Goal: Information Seeking & Learning: Check status

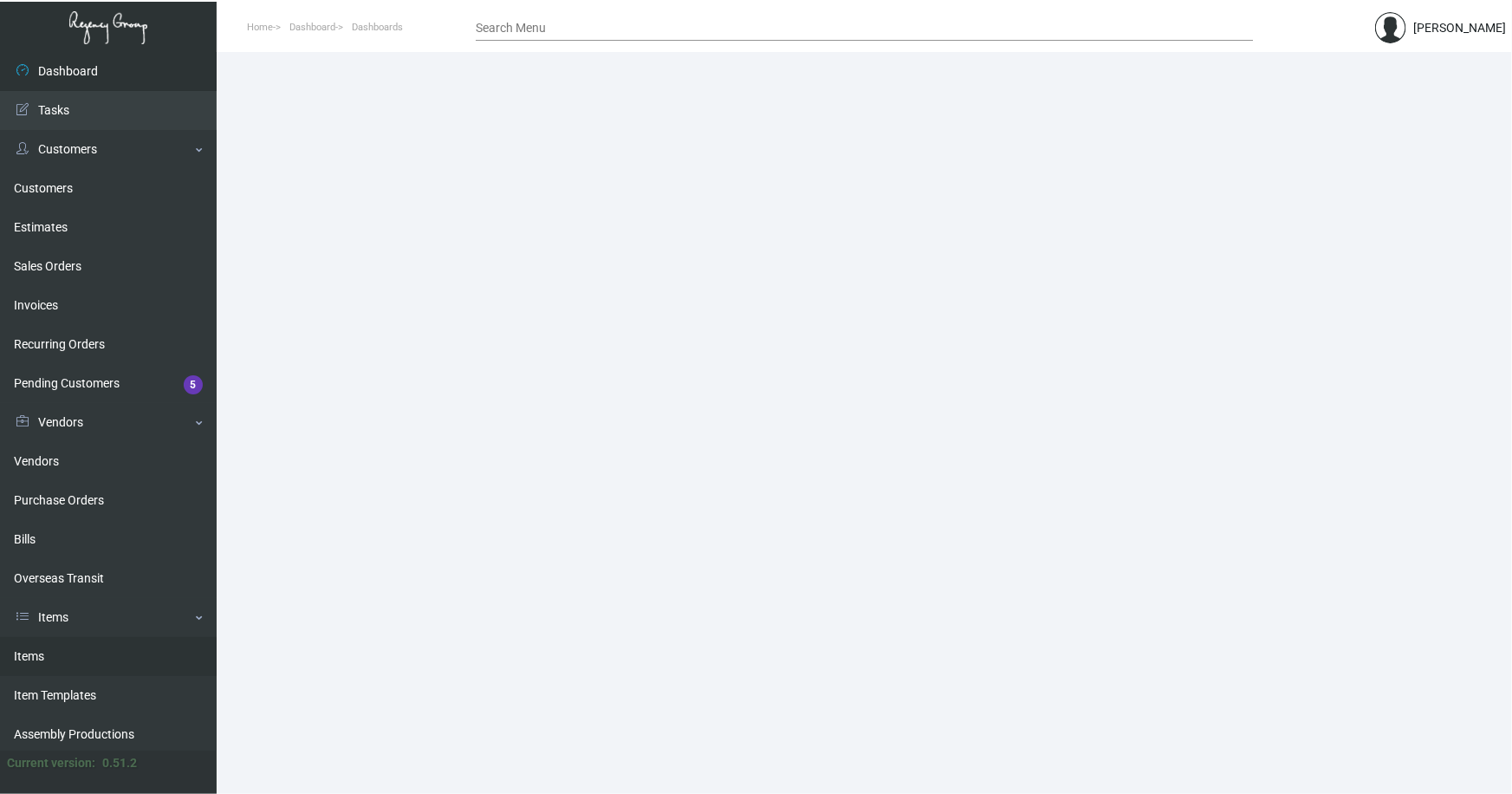
click at [33, 658] on link "Items" at bounding box center [108, 656] width 216 height 39
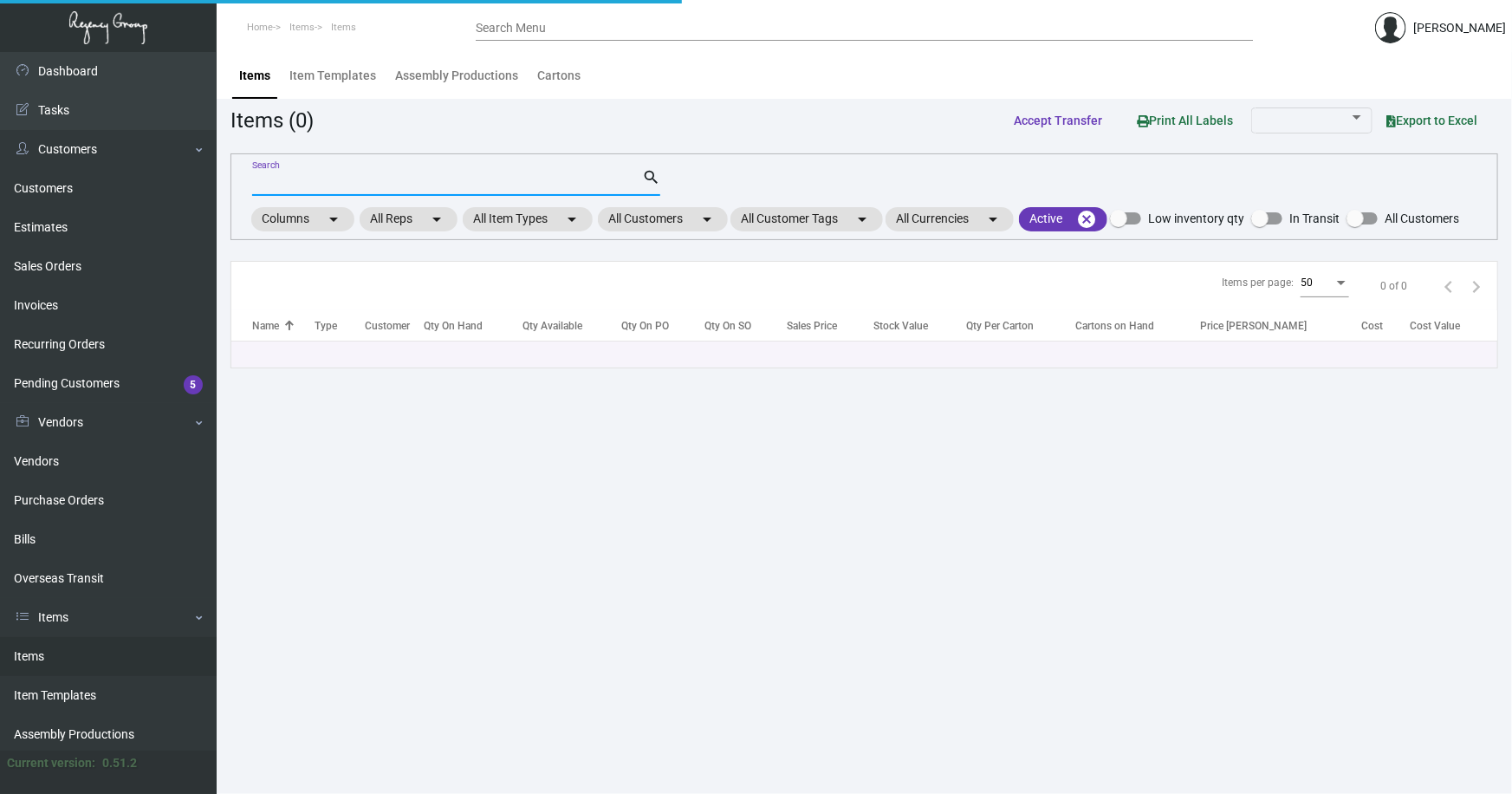
drag, startPoint x: 433, startPoint y: 180, endPoint x: 420, endPoint y: 173, distance: 14.8
click at [431, 180] on input "Search" at bounding box center [447, 182] width 390 height 14
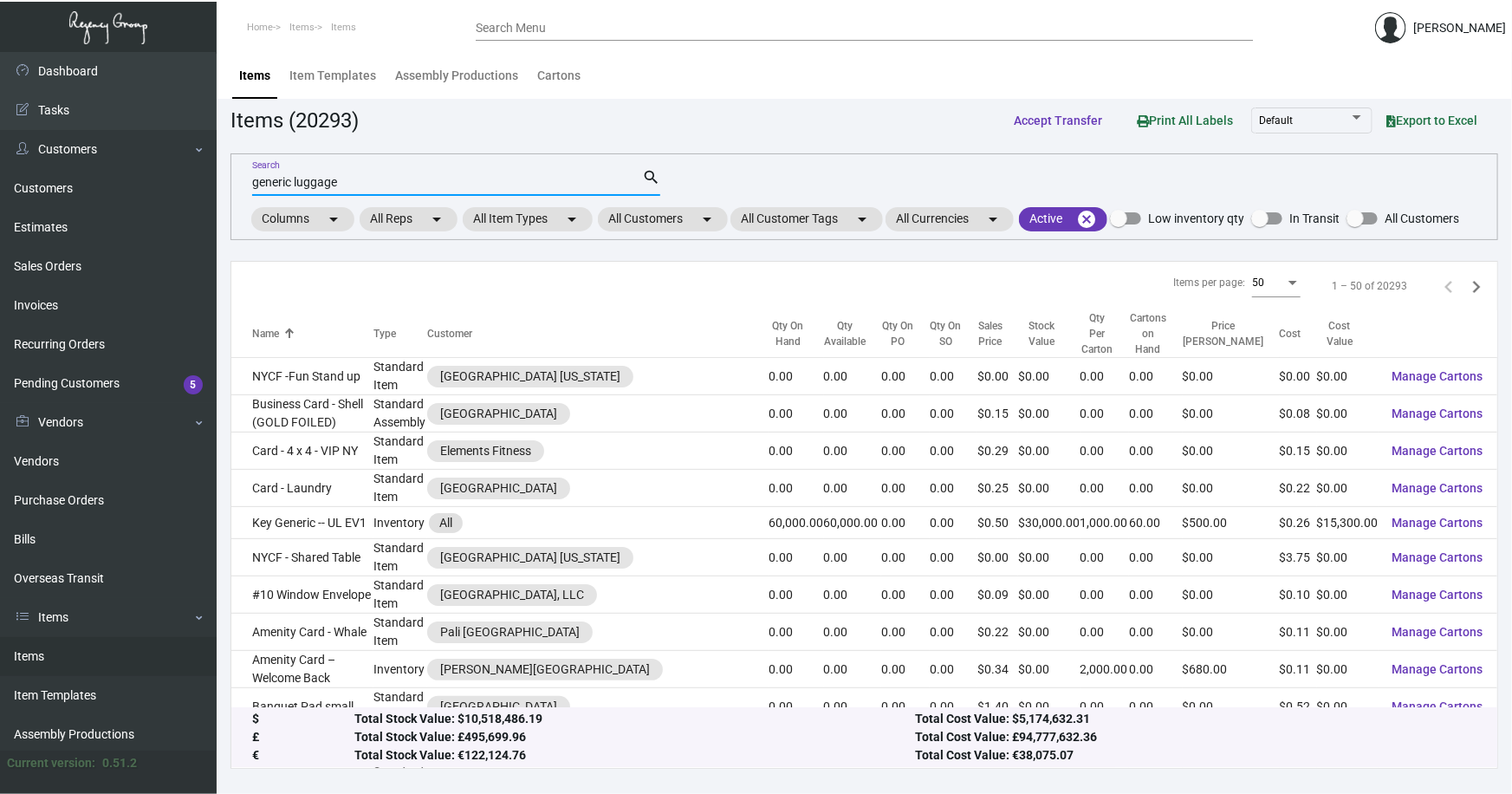
type input "generic luggage"
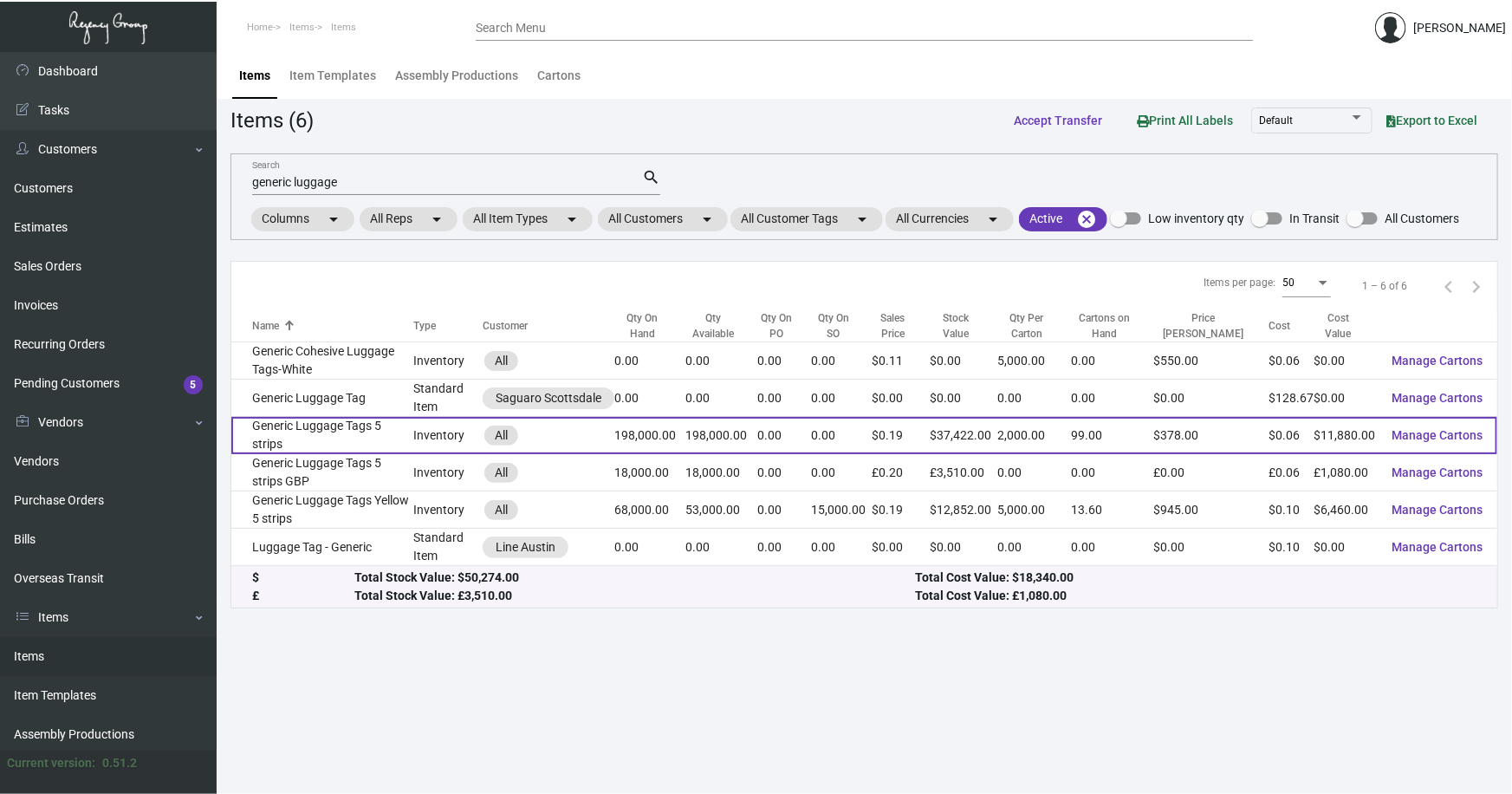
click at [328, 432] on td "Generic Luggage Tags 5 strips" at bounding box center [322, 435] width 182 height 37
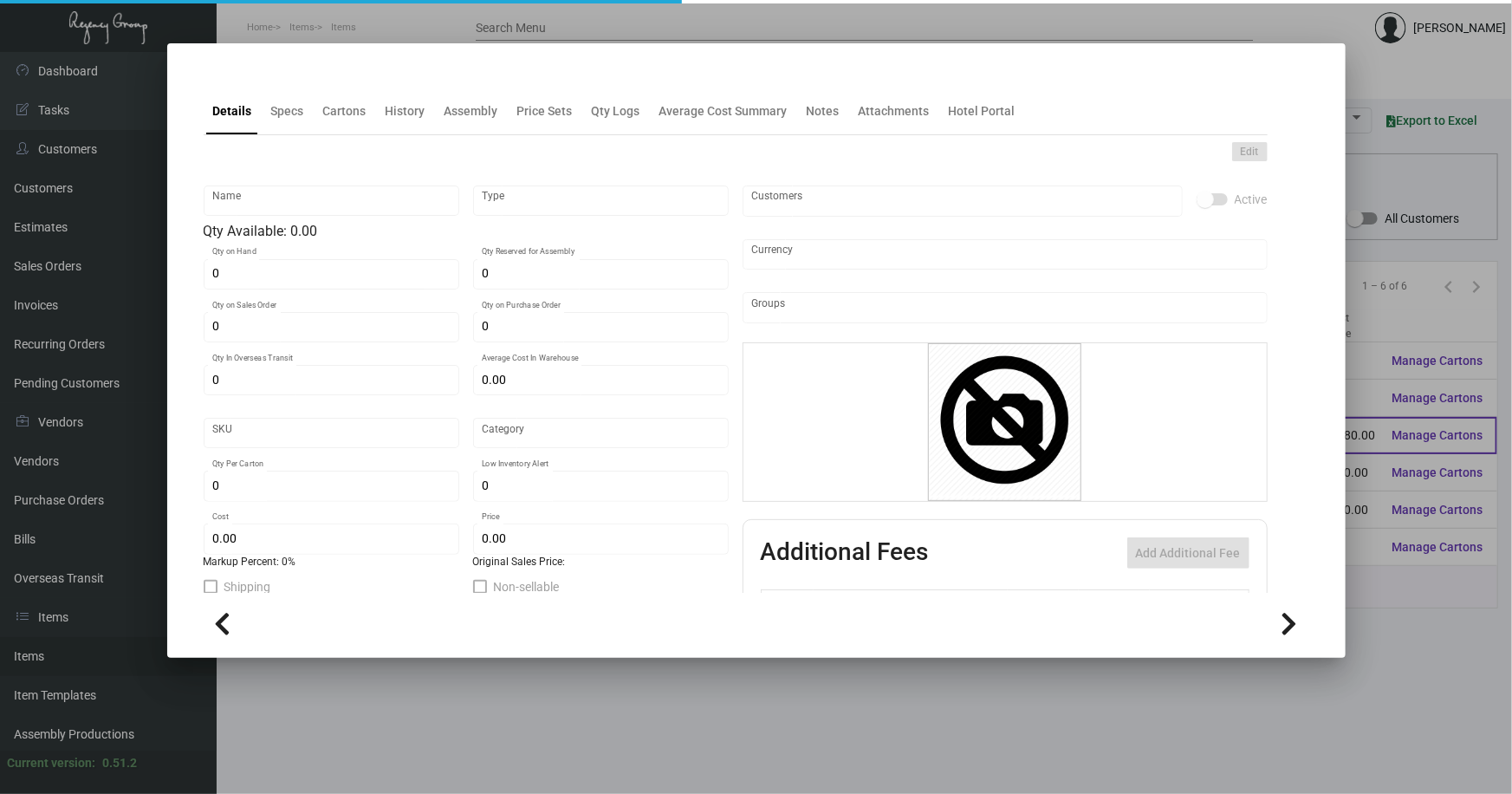
type input "Generic Luggage Tags 5 strips"
type input "Inventory"
type input "198,000"
type input "$ 0.32916"
type input "Standard"
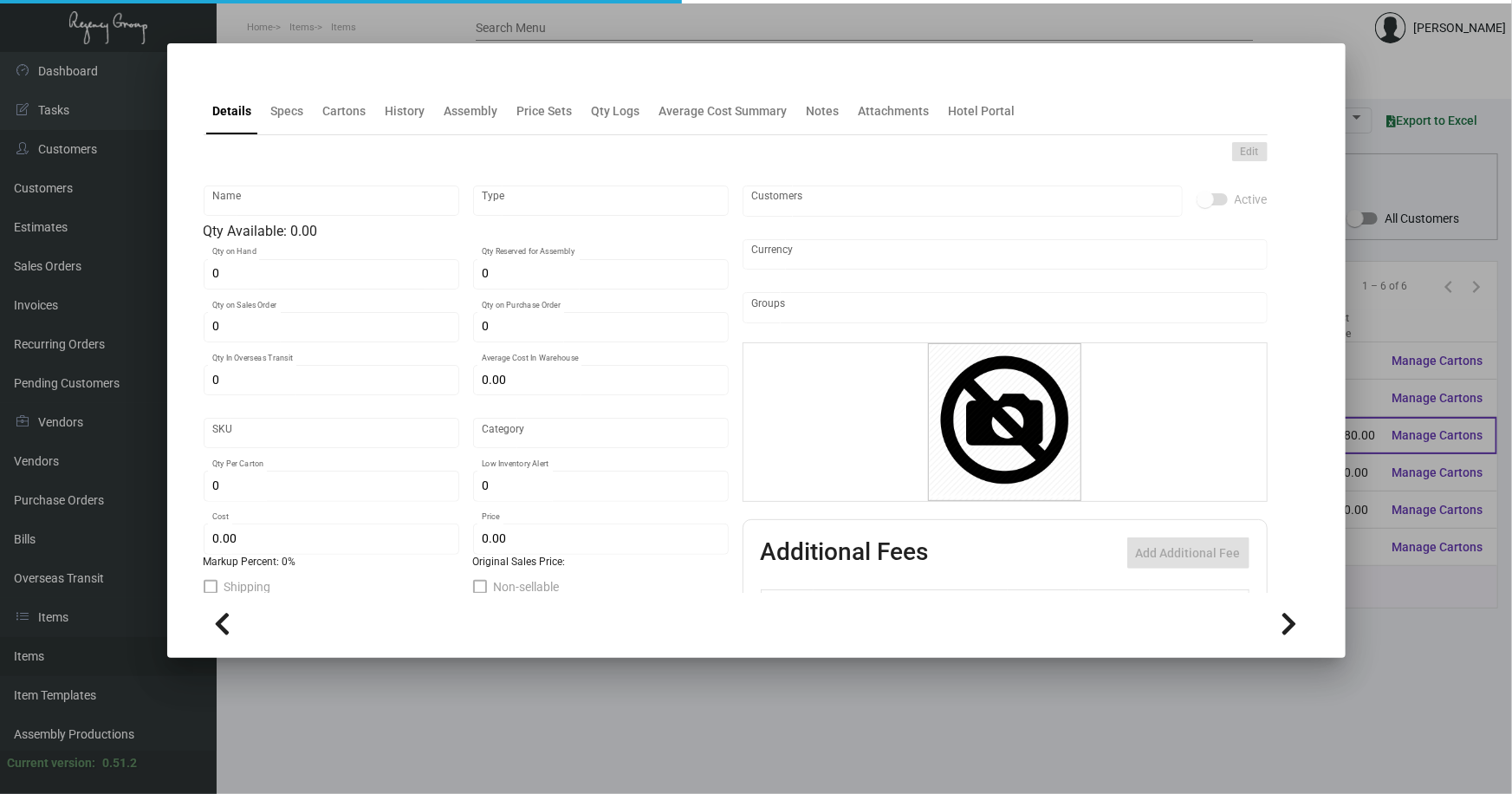
type input "2,000"
type input "75,000"
type input "$ 0.06"
type input "$ 0.189"
checkbox input "true"
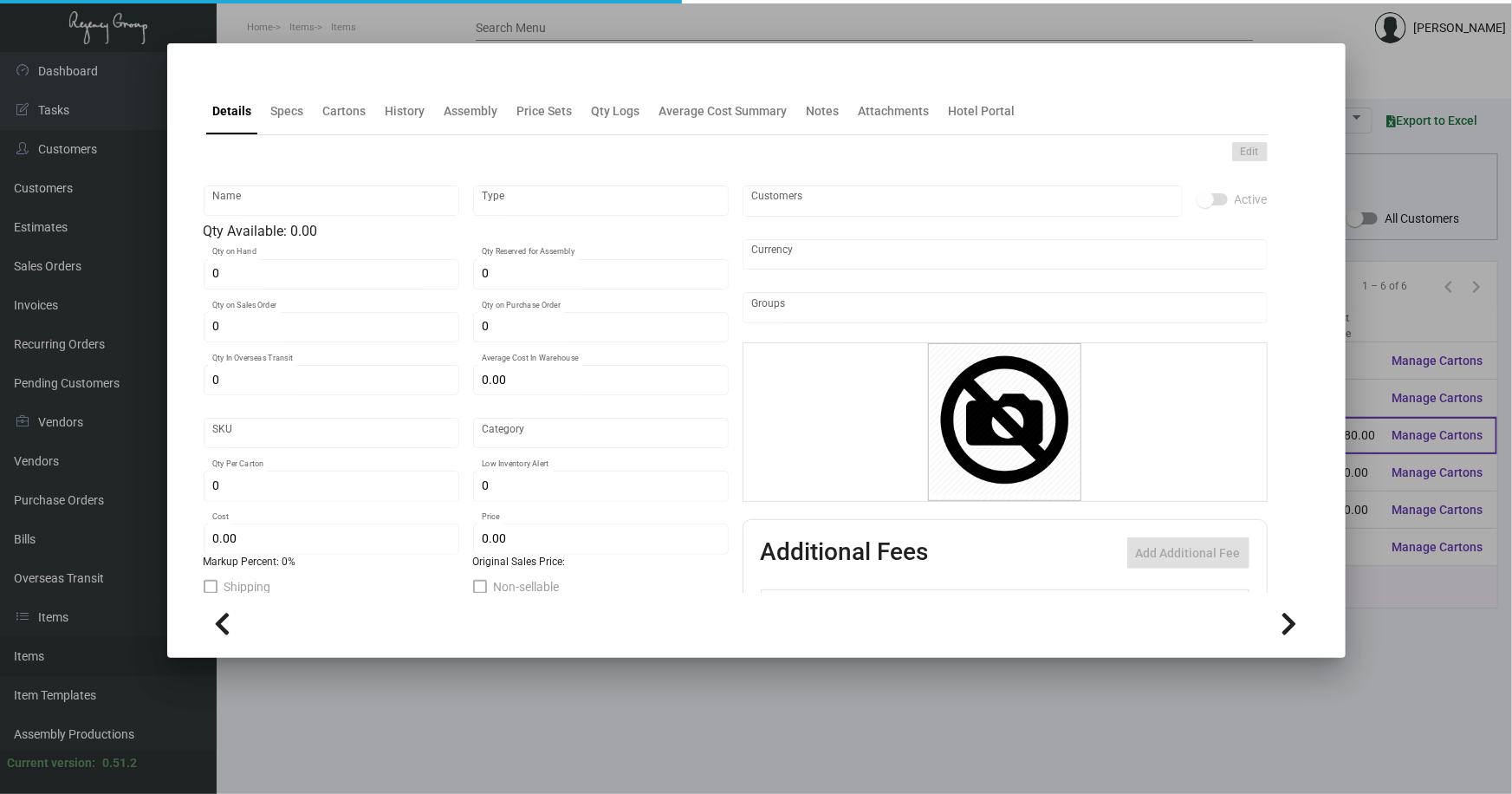
checkbox input "true"
type input "United States Dollar $"
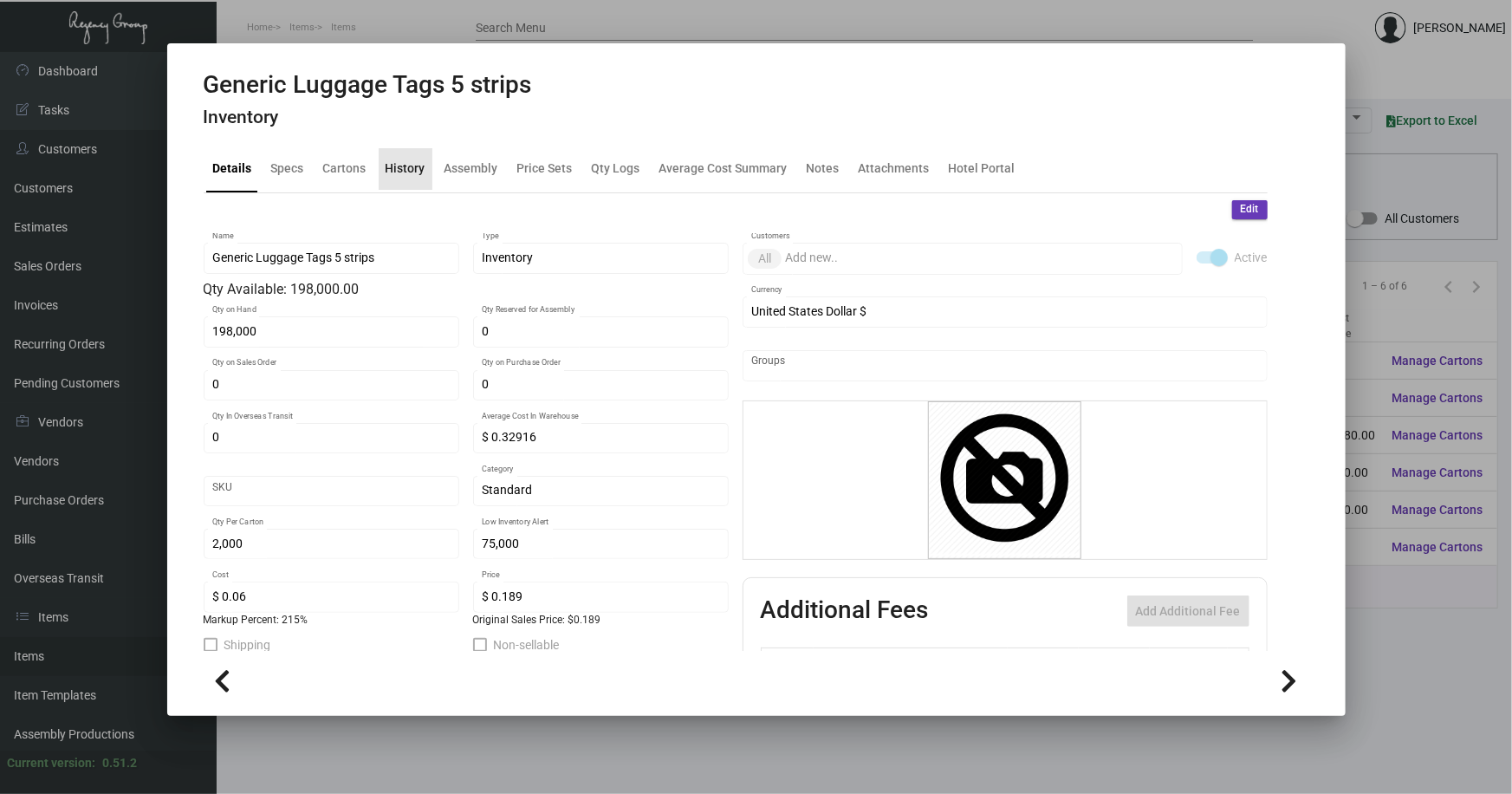
click at [411, 172] on div "History" at bounding box center [405, 168] width 40 height 18
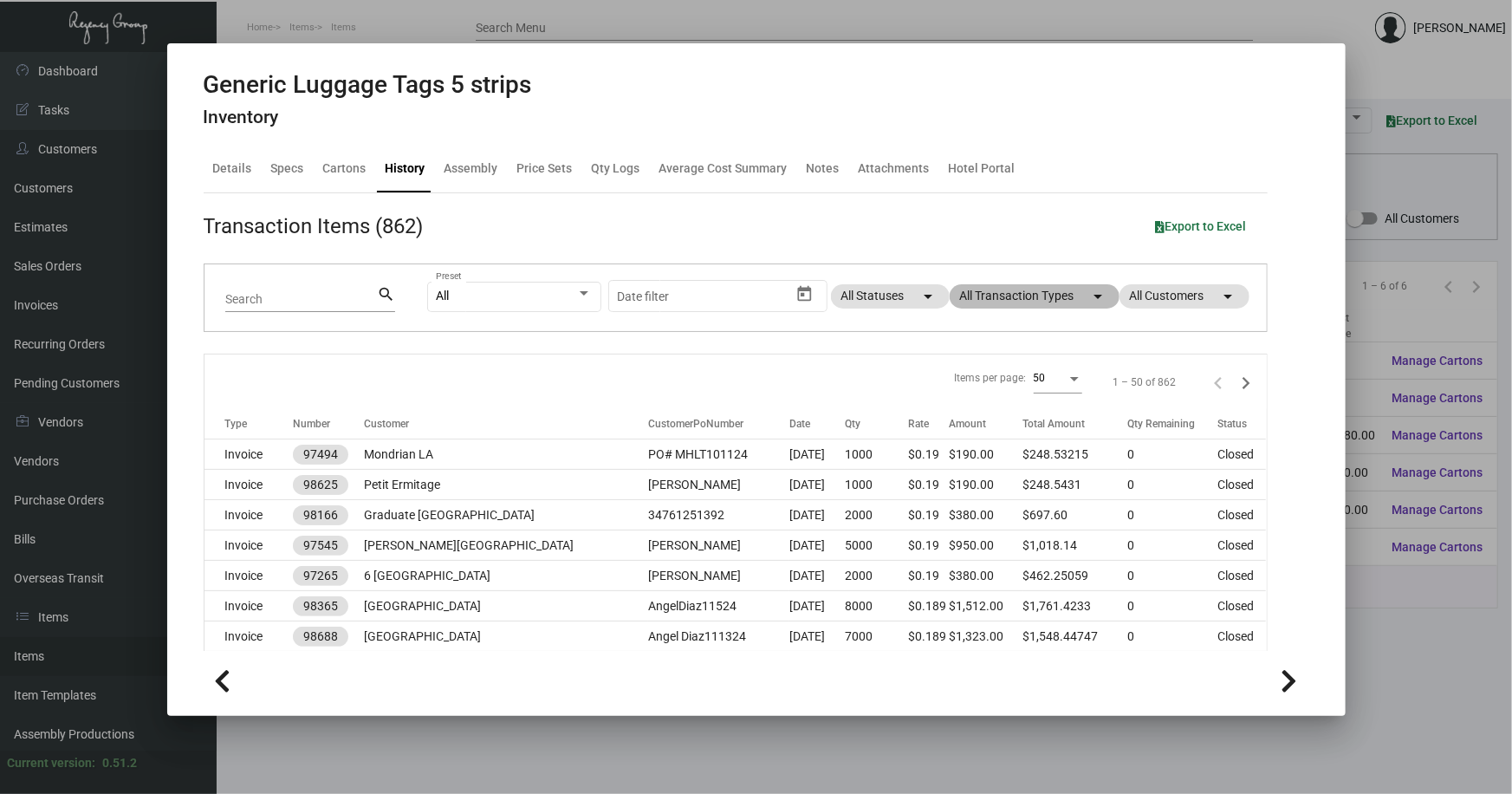
click at [988, 296] on mat-chip "All Transaction Types arrow_drop_down" at bounding box center [1034, 296] width 170 height 24
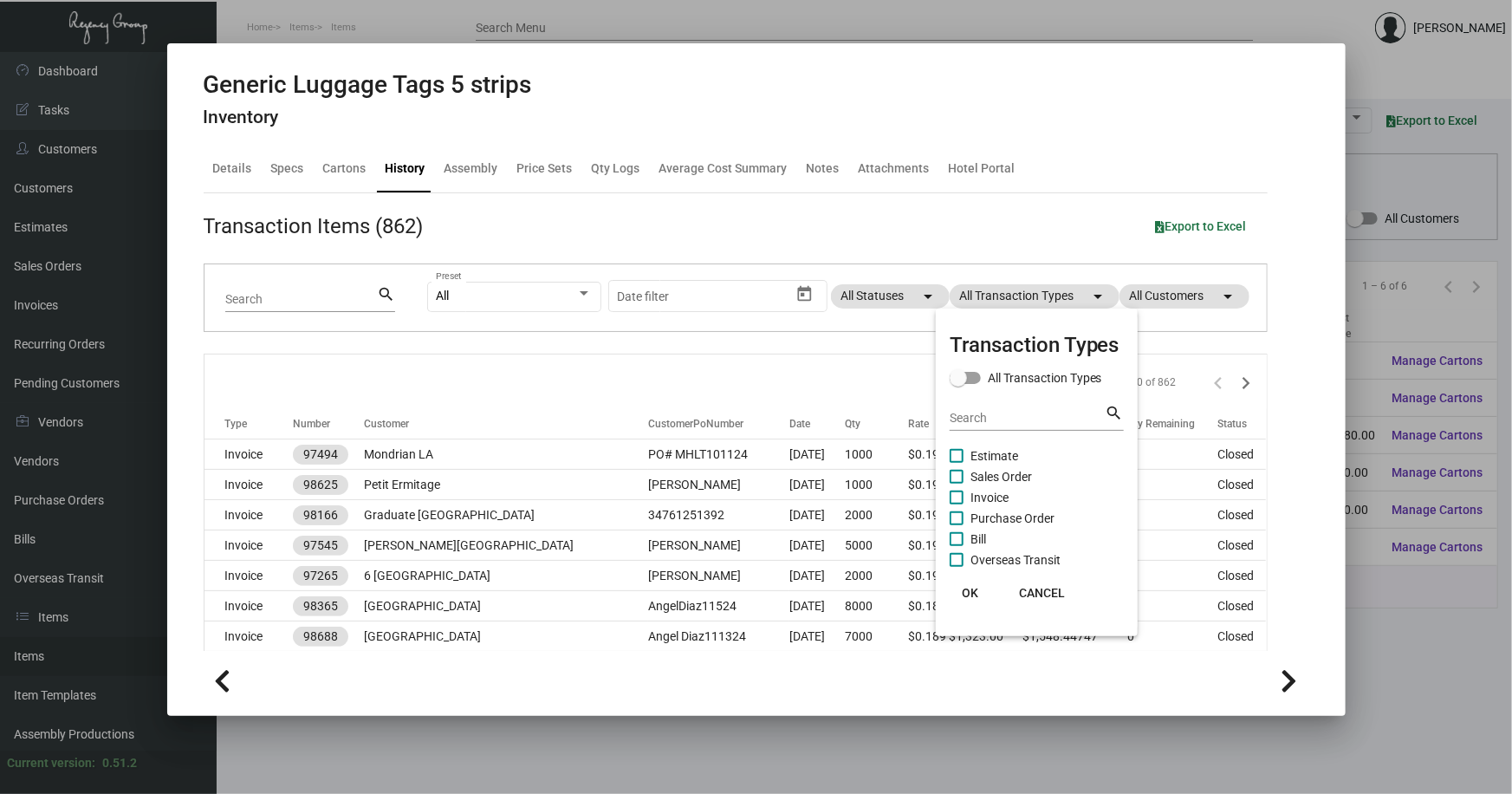
click at [1010, 515] on span "Purchase Order" at bounding box center [1012, 518] width 84 height 21
click at [956, 525] on input "Purchase Order" at bounding box center [956, 525] width 1 height 1
checkbox input "true"
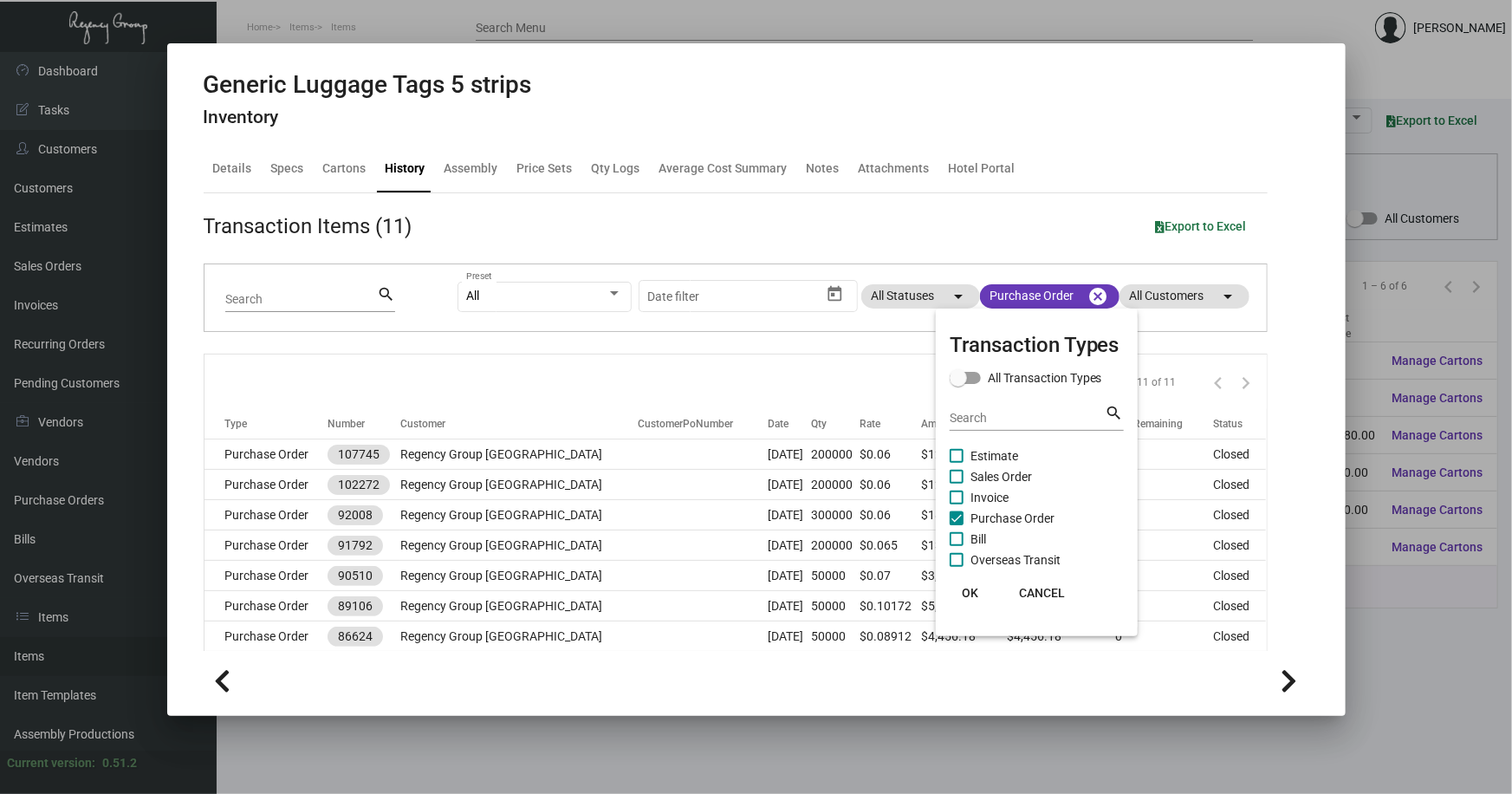
click at [970, 588] on span "OK" at bounding box center [970, 592] width 16 height 14
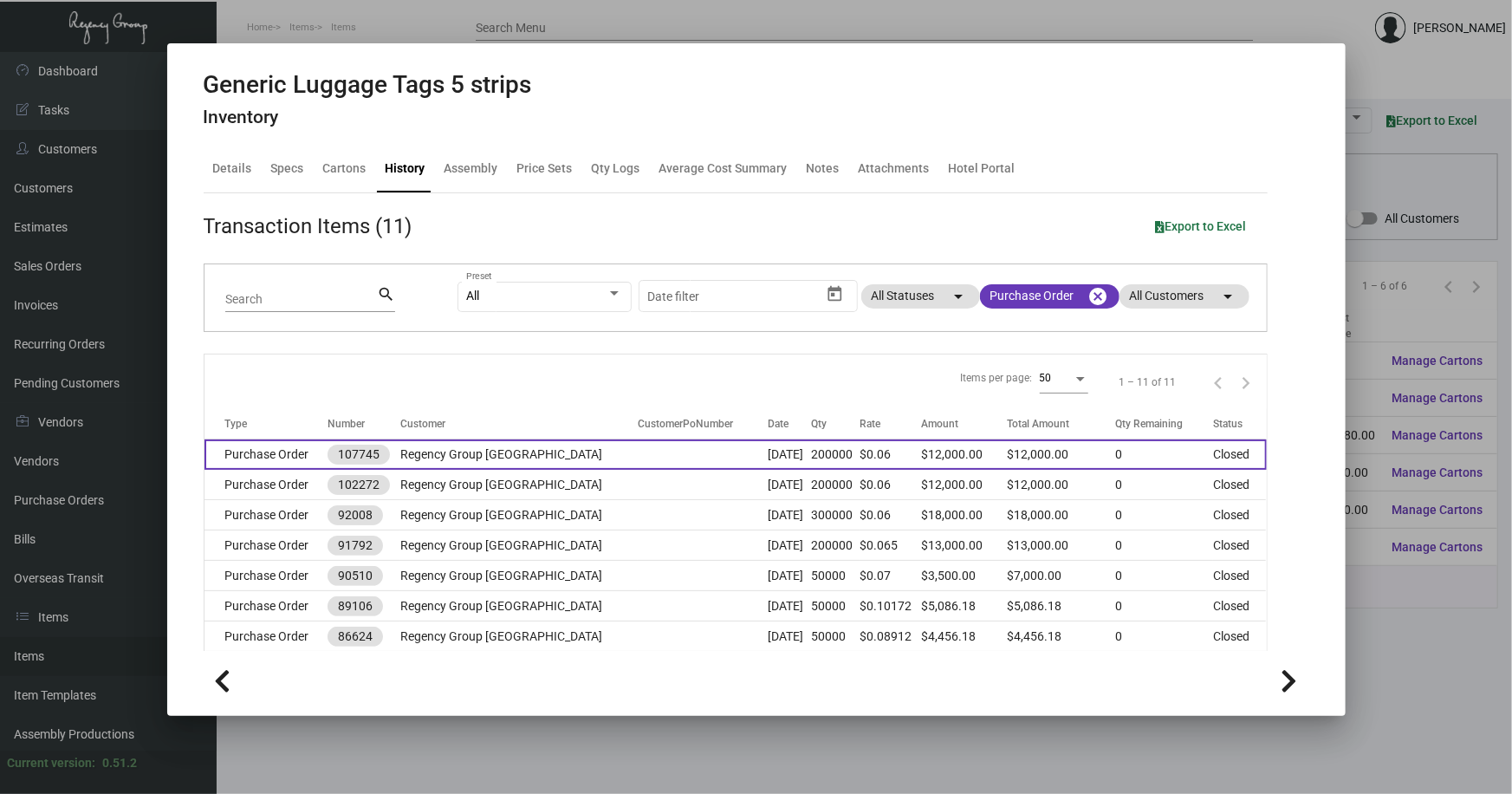
click at [638, 445] on td at bounding box center [703, 454] width 130 height 31
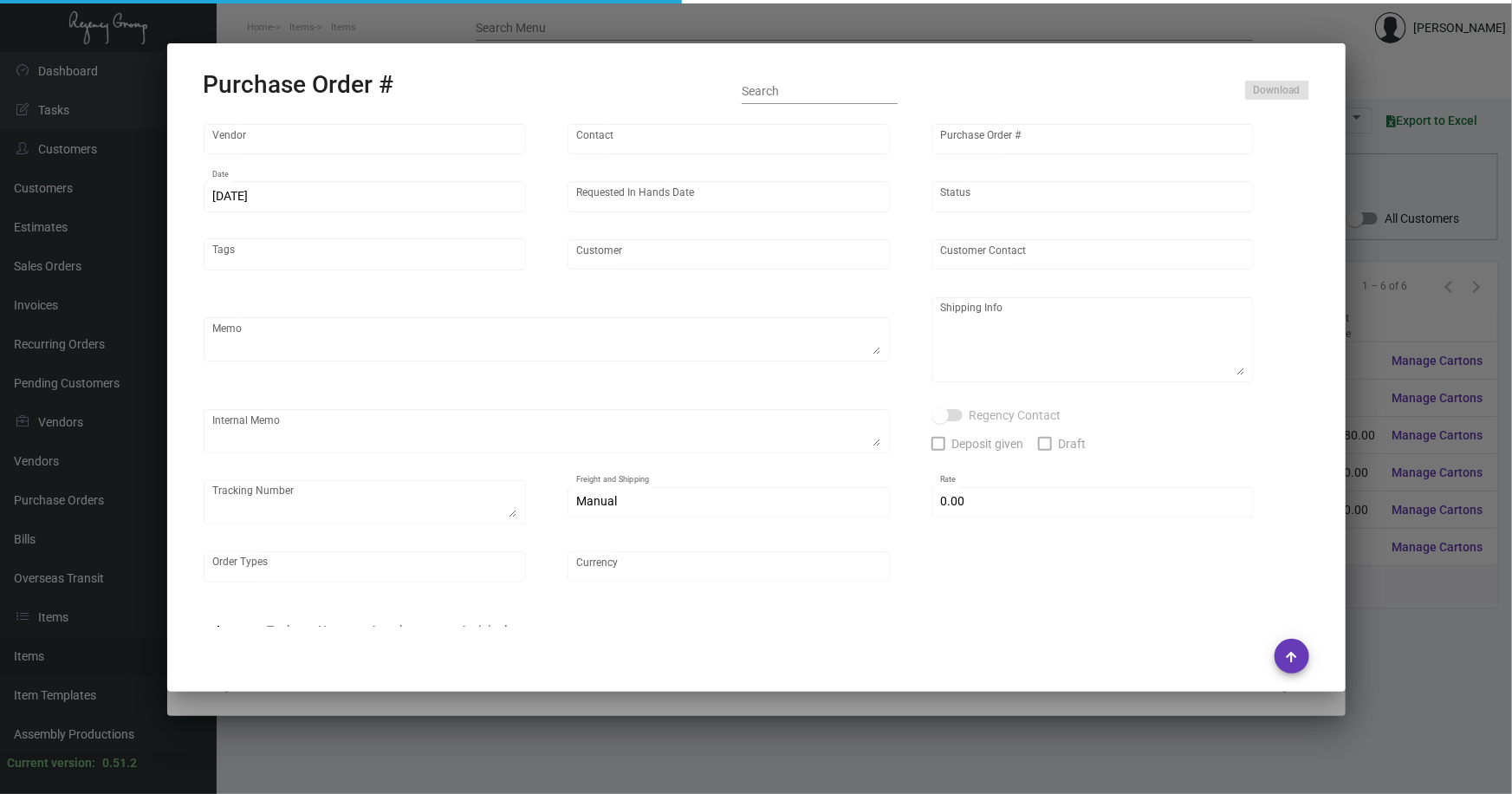
type input "Shanghai East Industrial Co., Ltd,"
type input "[PERSON_NAME]"
type input "107745"
type input "[DATE]"
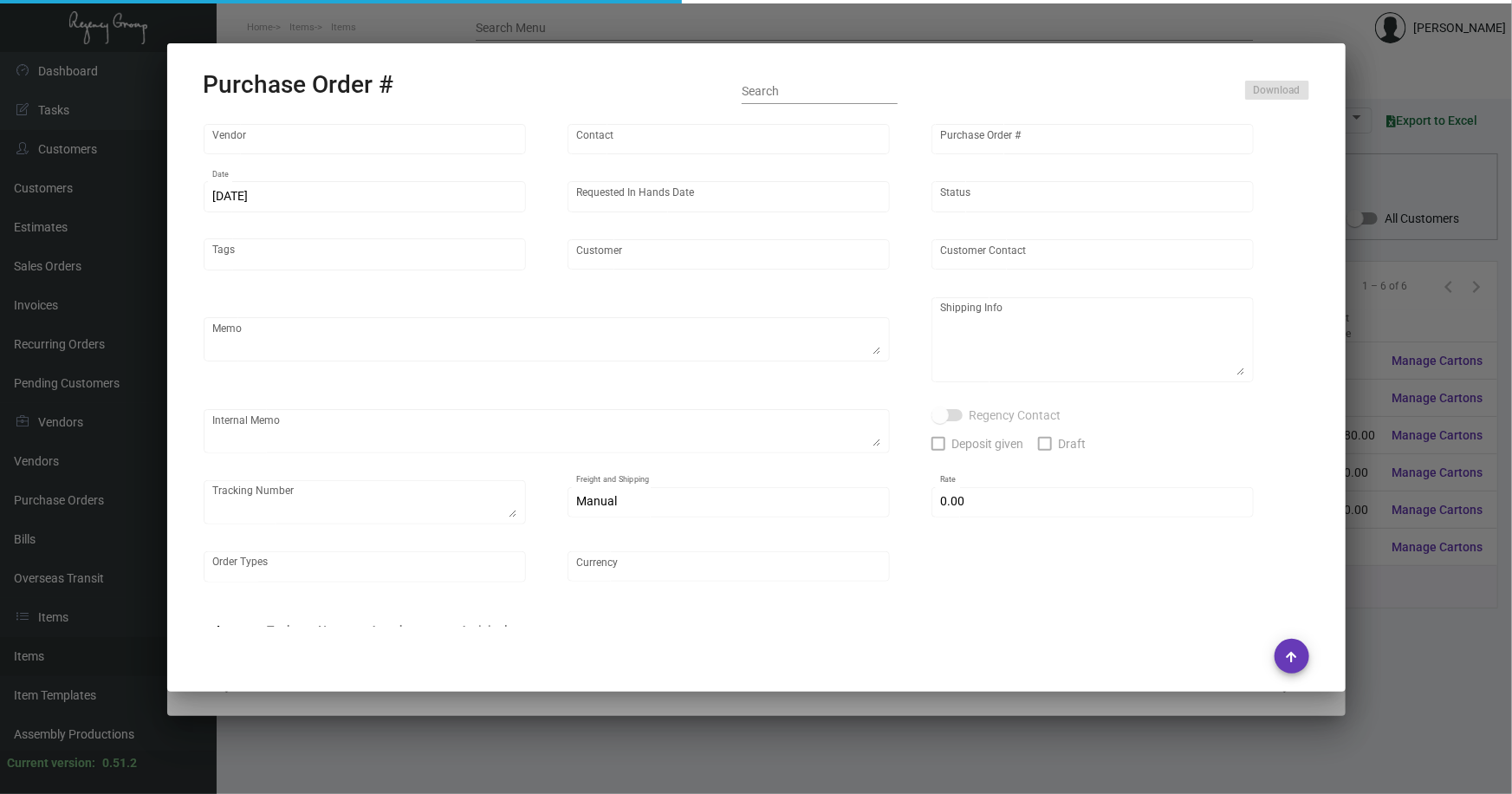
type input "Regency Group [GEOGRAPHIC_DATA]"
type textarea "Please ship 100k in the upcoming boat to [GEOGRAPHIC_DATA]. Remaining 100k in t…"
type textarea "Regency Group NJ - [PERSON_NAME] [STREET_ADDRESS]"
type textarea "[DATE] - 50K ship out from the vendor side. ETA late December. UPS#1ZG1962J0326…"
checkbox input "true"
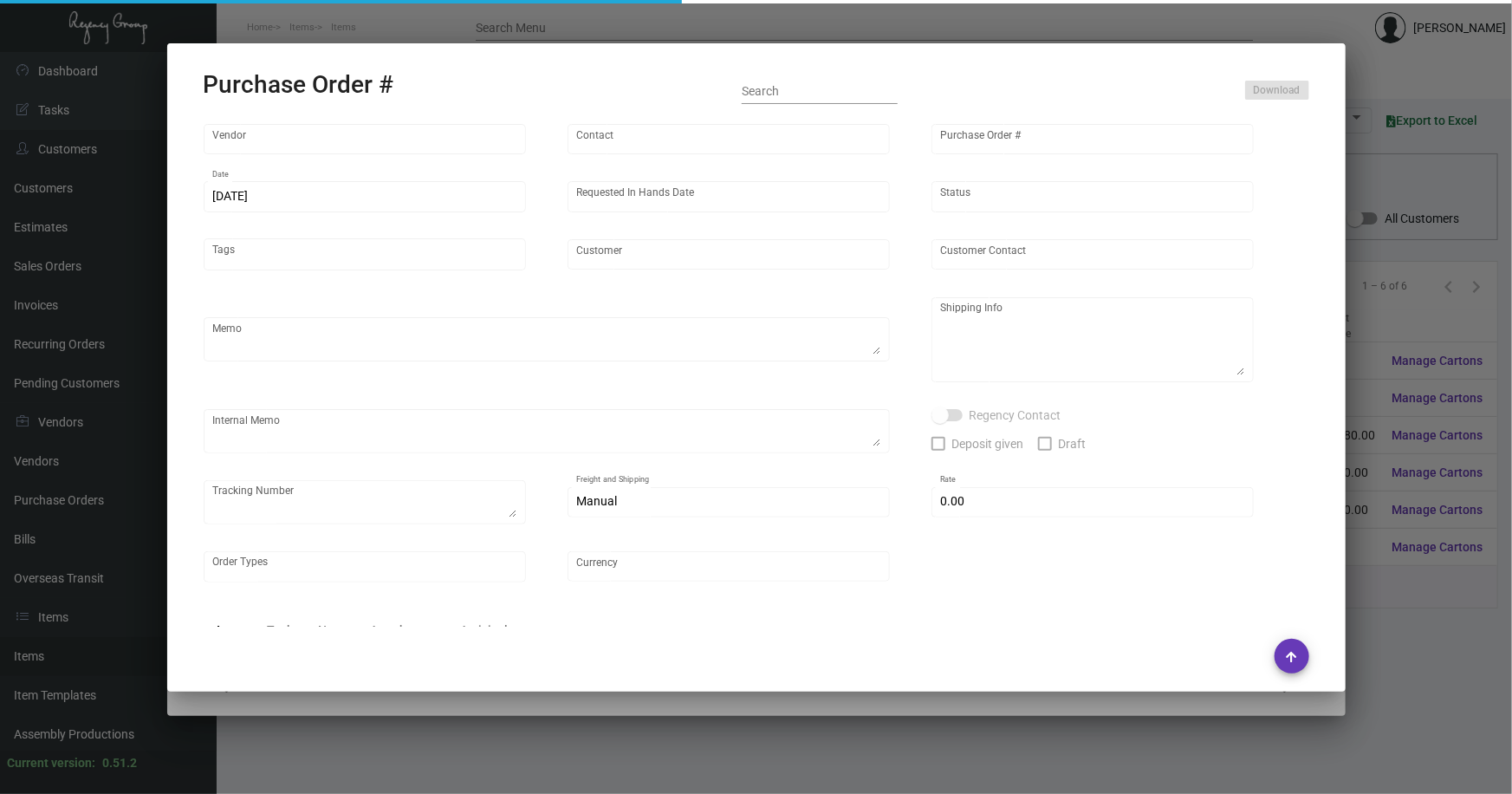
type input "$ 0.00"
type input "United States Dollar $"
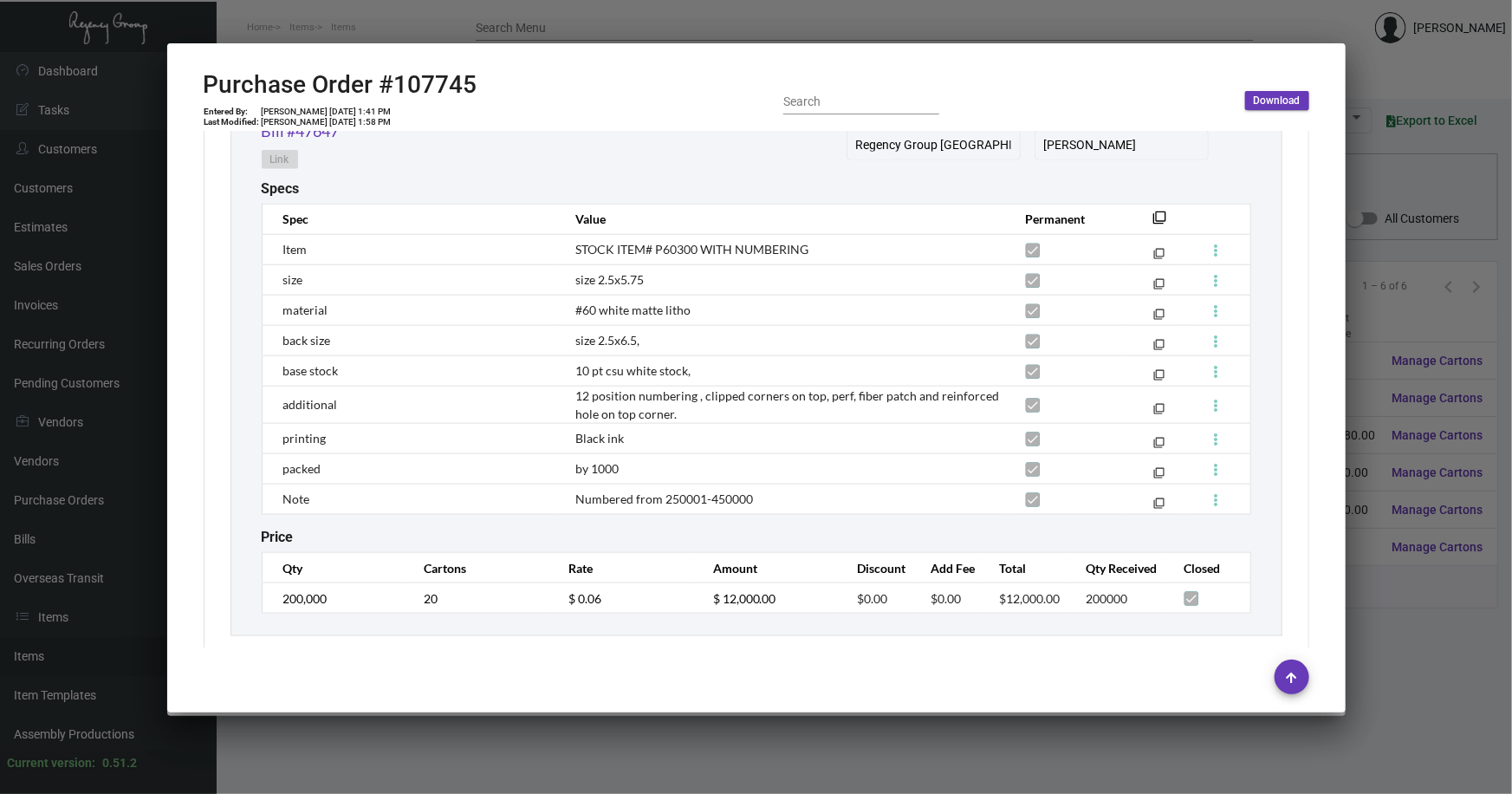
scroll to position [1006, 0]
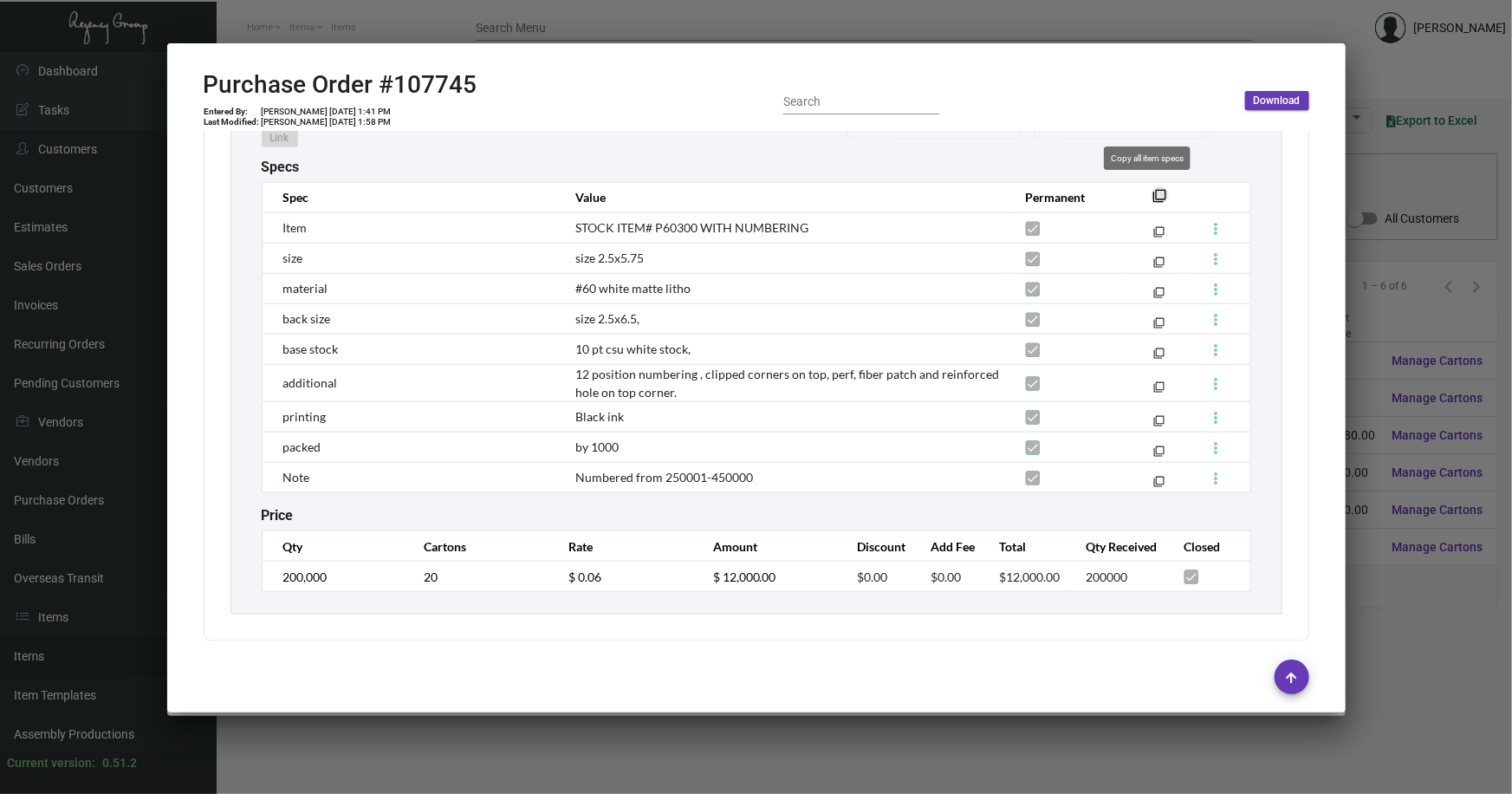
click at [1154, 194] on mat-icon "filter_none" at bounding box center [1159, 200] width 14 height 14
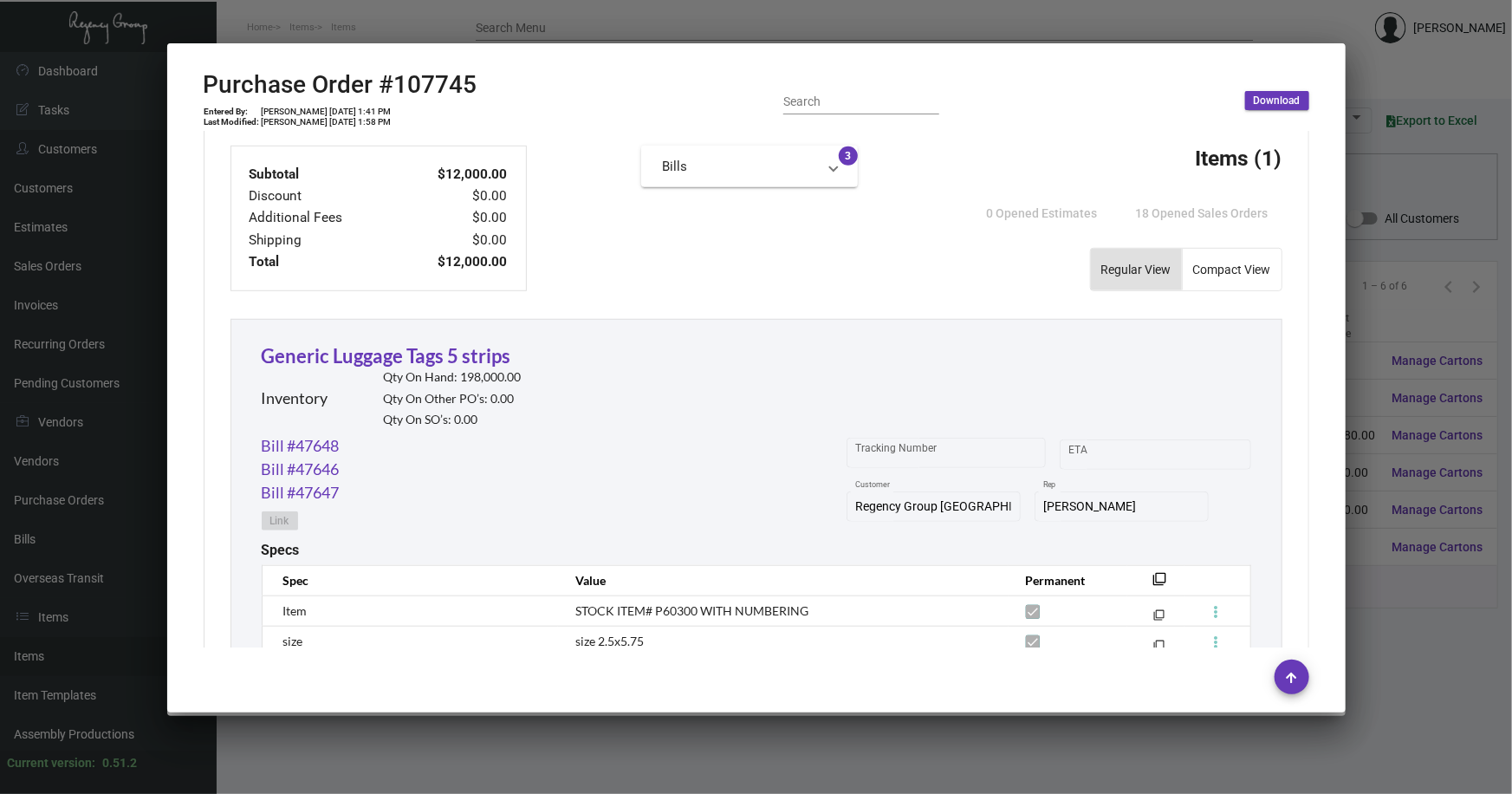
scroll to position [630, 0]
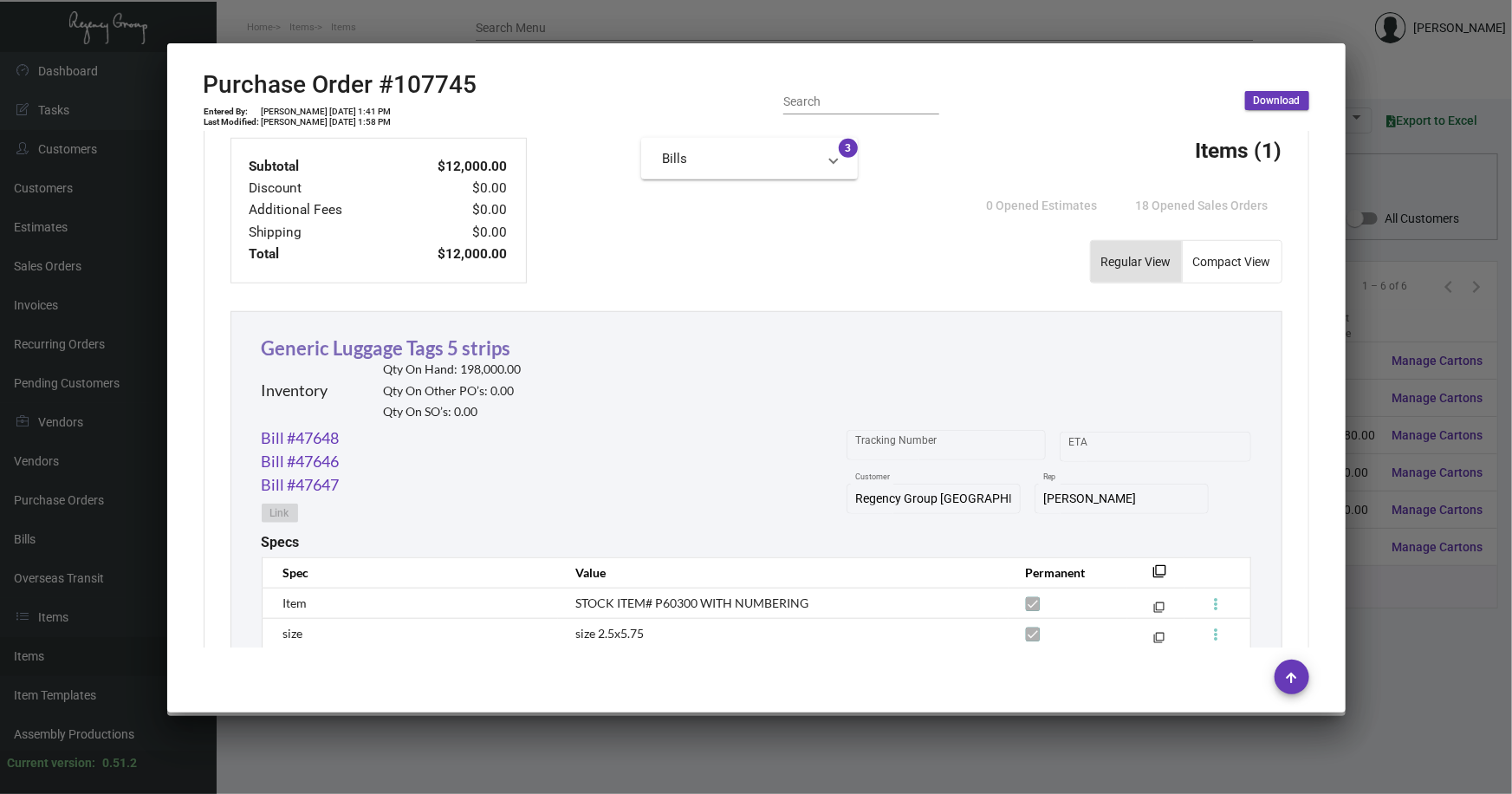
drag, startPoint x: 524, startPoint y: 344, endPoint x: 319, endPoint y: 344, distance: 205.0
click at [317, 344] on div "Generic Luggage Tags 5 strips Inventory Qty On Hand: 198,000.00 Qty On Other PO…" at bounding box center [756, 380] width 989 height 92
drag, startPoint x: 516, startPoint y: 348, endPoint x: 306, endPoint y: 350, distance: 210.0
click at [308, 350] on div "Generic Luggage Tags 5 strips Inventory Qty On Hand: 198,000.00 Qty On Other PO…" at bounding box center [391, 380] width 260 height 92
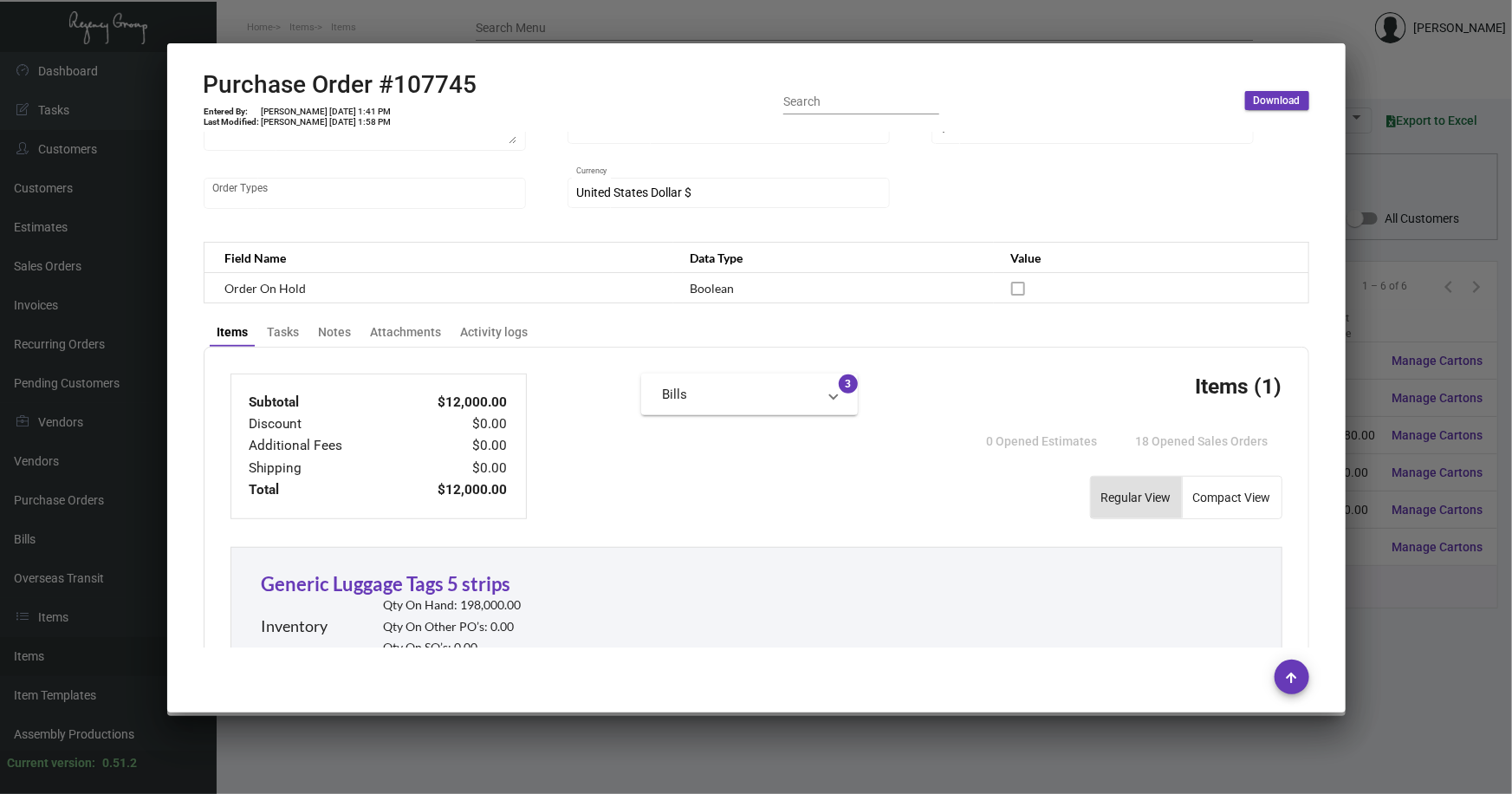
scroll to position [235, 0]
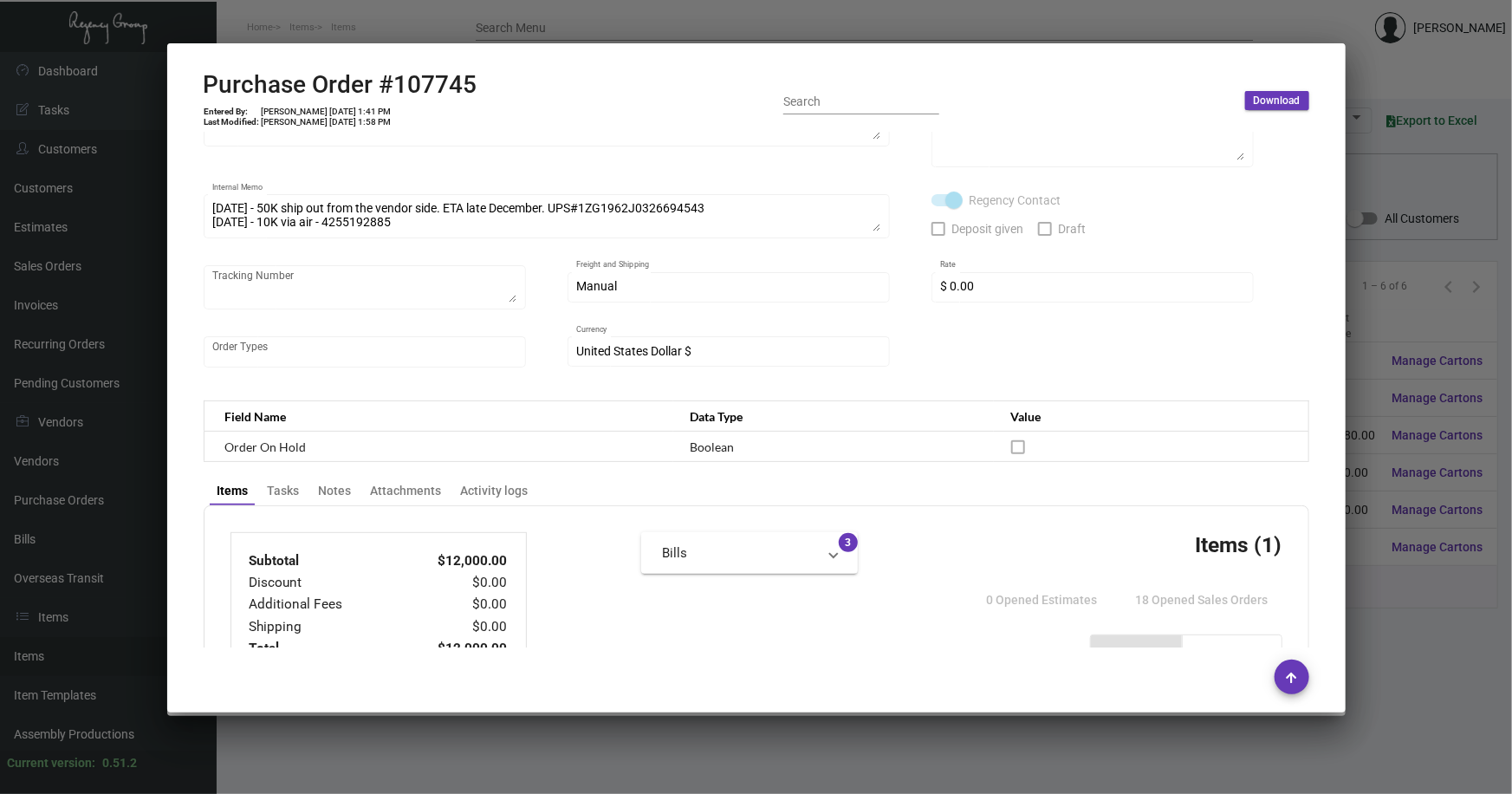
drag, startPoint x: 1406, startPoint y: 604, endPoint x: 1395, endPoint y: 600, distance: 11.7
click at [1403, 604] on div at bounding box center [756, 397] width 1512 height 794
